Goal: Task Accomplishment & Management: Complete application form

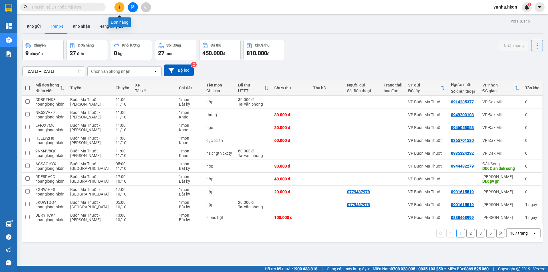
click at [120, 8] on icon "plus" at bounding box center [120, 7] width 4 height 4
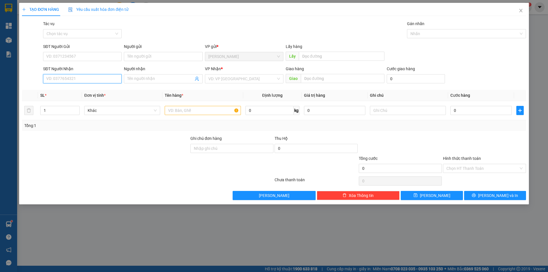
click at [82, 80] on input "SĐT Người Nhận" at bounding box center [82, 78] width 78 height 9
type input "0911408687"
click at [227, 80] on input "search" at bounding box center [242, 78] width 68 height 9
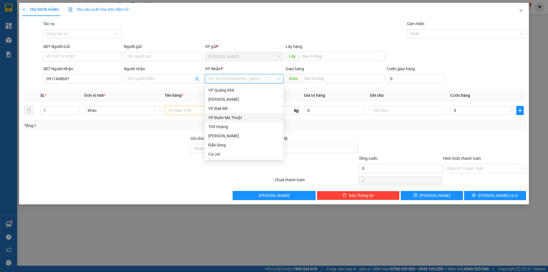
click at [227, 115] on div "VP Buôn Ma Thuột" at bounding box center [244, 117] width 72 height 6
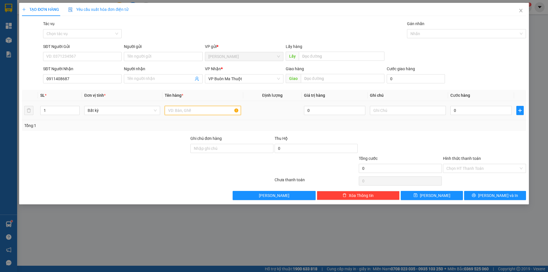
click at [215, 108] on input "text" at bounding box center [203, 110] width 76 height 9
type input "gói"
click at [476, 106] on input "0" at bounding box center [480, 110] width 61 height 9
type input "3"
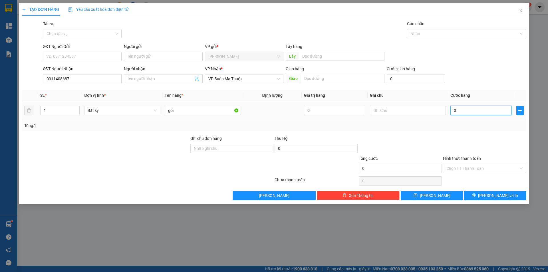
type input "3"
type input "30"
type input "300"
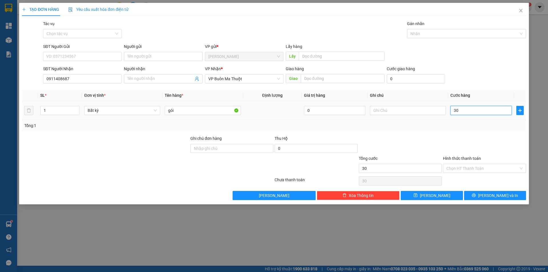
type input "300"
type input "3.000"
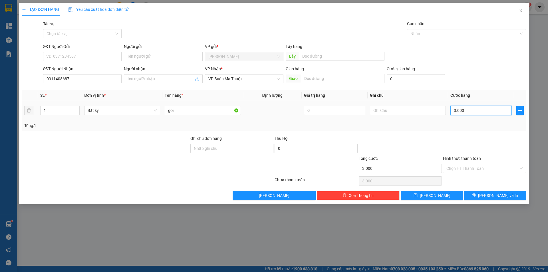
type input "30.000"
click at [444, 198] on button "[PERSON_NAME]" at bounding box center [431, 195] width 62 height 9
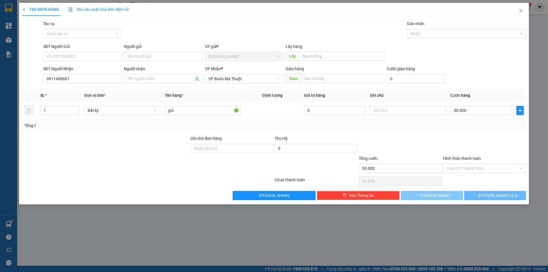
type input "0"
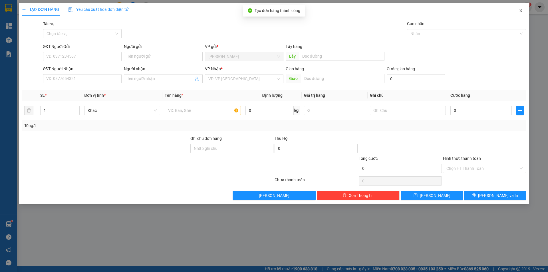
click at [520, 10] on icon "close" at bounding box center [520, 10] width 5 height 5
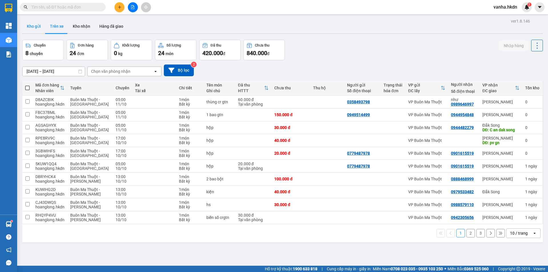
click at [37, 25] on button "Kho gửi" at bounding box center [33, 26] width 23 height 14
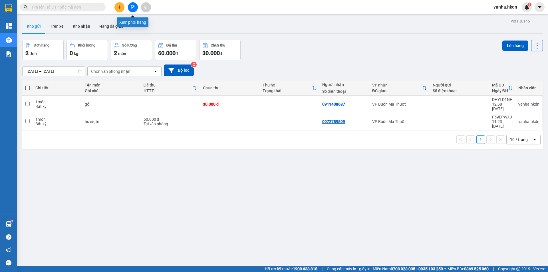
click at [133, 8] on icon "file-add" at bounding box center [133, 7] width 4 height 4
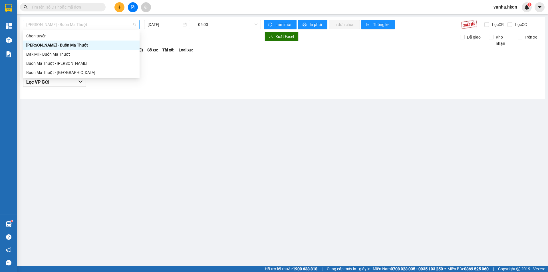
click at [120, 26] on span "[PERSON_NAME] - Buôn Ma Thuột" at bounding box center [81, 24] width 110 height 9
click at [74, 74] on div "Buôn Ma Thuột - [GEOGRAPHIC_DATA]" at bounding box center [81, 72] width 110 height 6
type input "[DATE]"
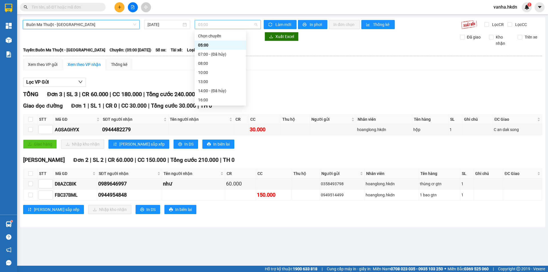
click at [210, 25] on span "05:00" at bounding box center [227, 24] width 59 height 9
click at [206, 74] on div "10:00" at bounding box center [220, 72] width 44 height 6
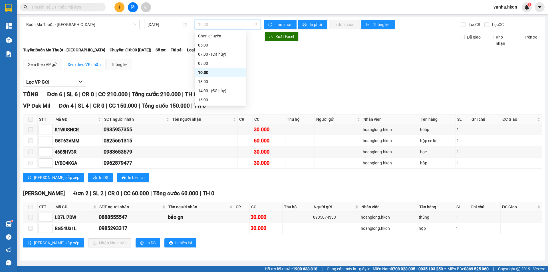
click at [219, 26] on span "10:00" at bounding box center [227, 24] width 59 height 9
click at [206, 62] on div "08:00" at bounding box center [220, 63] width 44 height 6
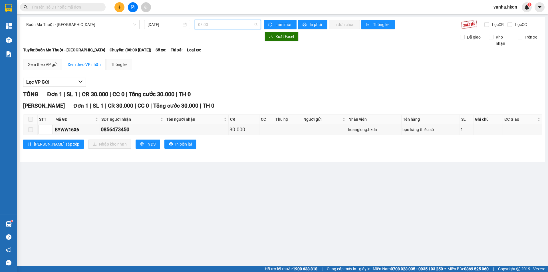
click at [217, 26] on span "08:00" at bounding box center [227, 24] width 59 height 9
click at [200, 44] on div "05:00" at bounding box center [220, 45] width 44 height 6
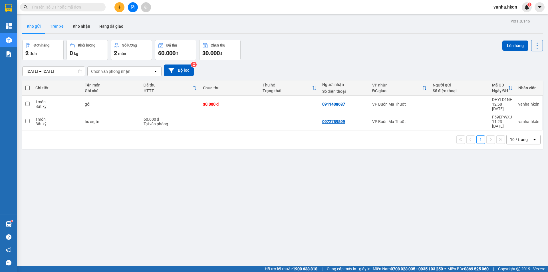
click at [56, 27] on button "Trên xe" at bounding box center [56, 26] width 23 height 14
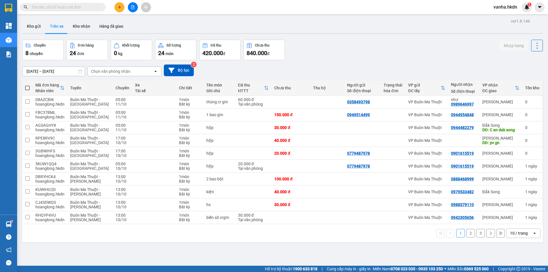
click at [466, 235] on button "2" at bounding box center [470, 233] width 9 height 9
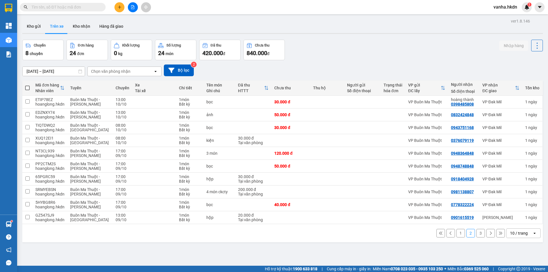
click at [476, 232] on button "3" at bounding box center [480, 233] width 9 height 9
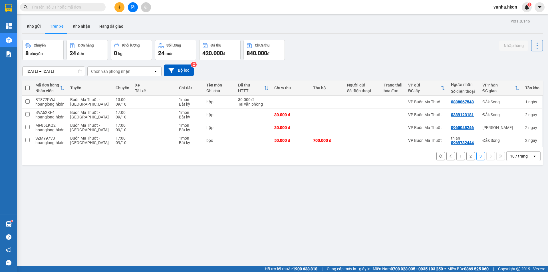
click at [468, 157] on button "2" at bounding box center [470, 156] width 9 height 9
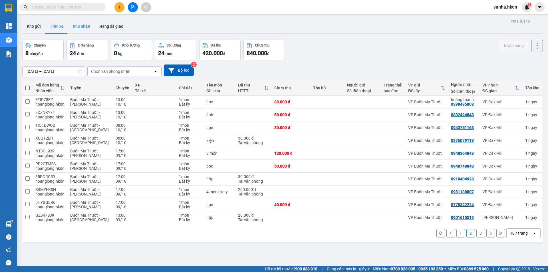
click at [83, 25] on button "Kho nhận" at bounding box center [81, 26] width 27 height 14
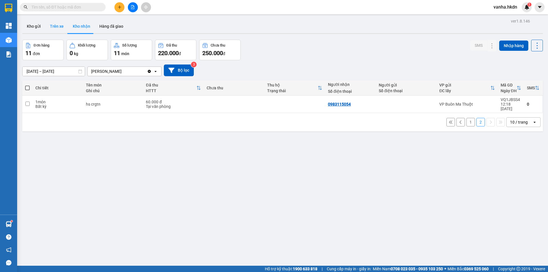
click at [55, 25] on button "Trên xe" at bounding box center [56, 26] width 23 height 14
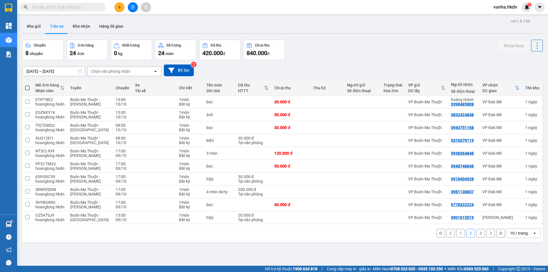
click at [458, 233] on button "1" at bounding box center [460, 233] width 9 height 9
